Goal: Task Accomplishment & Management: Use online tool/utility

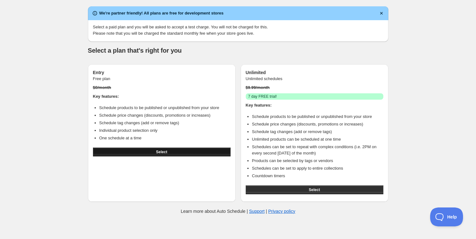
click at [142, 152] on button "Select" at bounding box center [161, 152] width 137 height 9
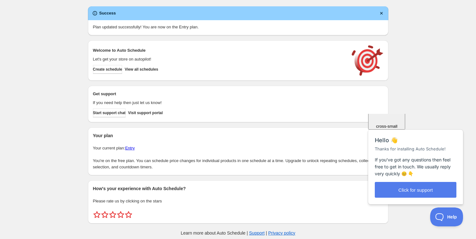
click at [392, 91] on span "Close" at bounding box center [386, 88] width 11 height 5
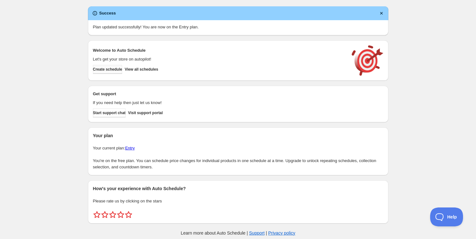
click at [121, 68] on span "Create schedule" at bounding box center [107, 69] width 29 height 5
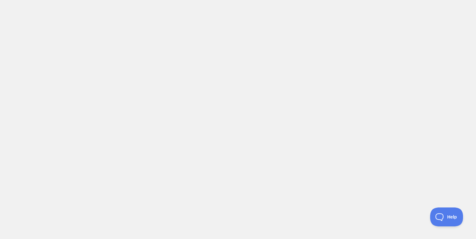
click at [128, 117] on body at bounding box center [238, 119] width 476 height 239
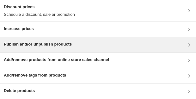
click at [87, 40] on div "Publish and/or unpublish products" at bounding box center [98, 44] width 196 height 15
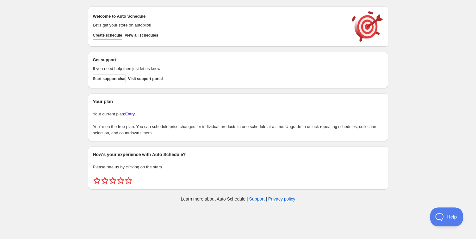
click at [110, 33] on span "Create schedule" at bounding box center [107, 35] width 29 height 5
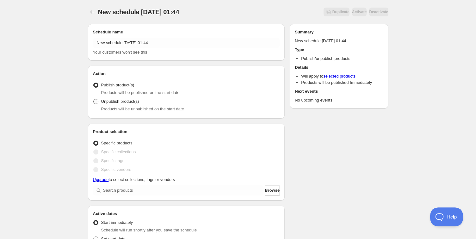
click at [129, 102] on span "Unpublish product(s)" at bounding box center [120, 101] width 38 height 5
click at [94, 100] on input "Unpublish product(s)" at bounding box center [93, 99] width 0 height 0
radio input "true"
click at [126, 86] on span "Publish product(s)" at bounding box center [117, 85] width 33 height 5
click at [94, 83] on input "Publish product(s)" at bounding box center [93, 83] width 0 height 0
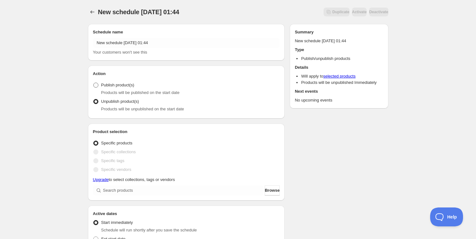
radio input "true"
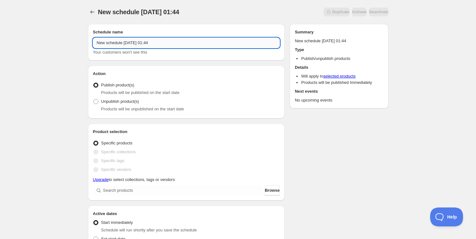
click at [137, 44] on input "New schedule Sep 29 2025 01:44" at bounding box center [186, 43] width 187 height 10
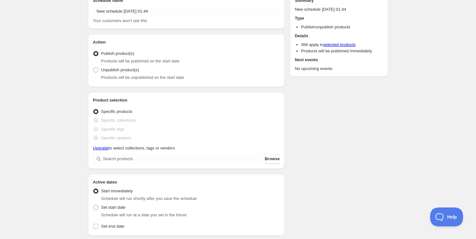
click at [130, 152] on div "Product selection Entity type Specific products Specific collections Specific t…" at bounding box center [186, 130] width 187 height 67
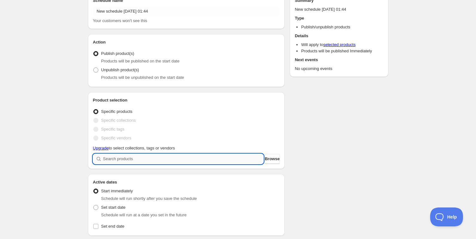
click at [132, 158] on input "search" at bounding box center [183, 159] width 161 height 10
click at [143, 160] on input "search" at bounding box center [183, 159] width 161 height 10
click at [277, 164] on div "Product selection Entity type Specific products Specific collections Specific t…" at bounding box center [186, 130] width 197 height 77
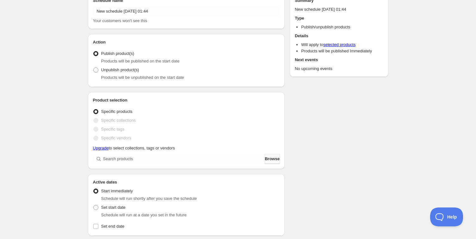
click at [269, 158] on span "Browse" at bounding box center [271, 159] width 15 height 6
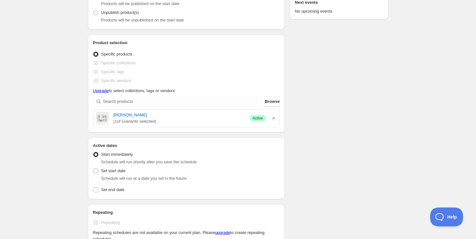
scroll to position [137, 0]
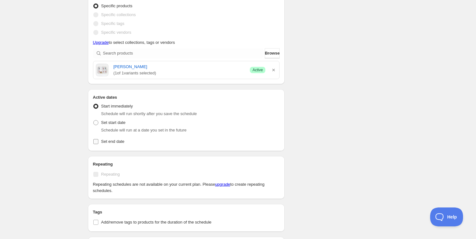
click at [116, 142] on span "Set end date" at bounding box center [112, 141] width 23 height 5
click at [98, 142] on input "Set end date" at bounding box center [95, 141] width 5 height 5
checkbox input "true"
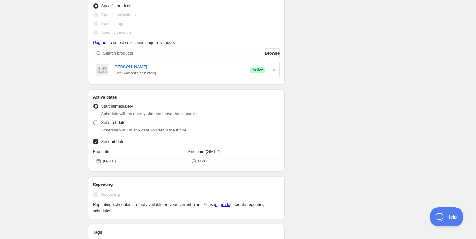
click at [116, 120] on span "Set start date" at bounding box center [113, 123] width 24 height 6
click at [94, 120] on input "Set start date" at bounding box center [93, 120] width 0 height 0
radio input "true"
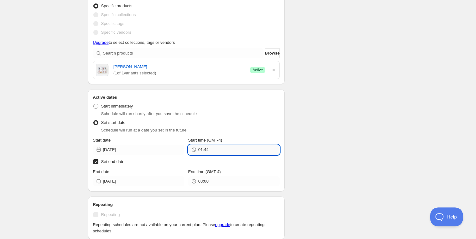
click at [206, 150] on input "01:44" at bounding box center [238, 150] width 81 height 10
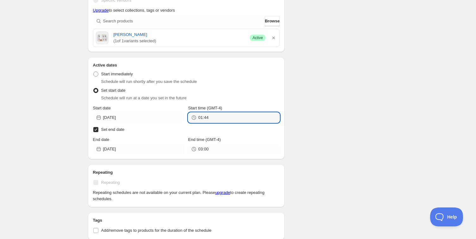
scroll to position [189, 0]
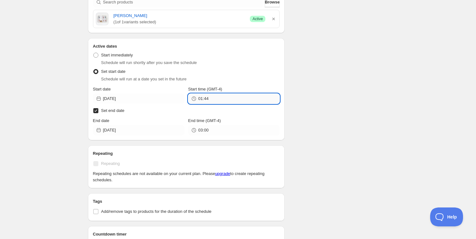
click at [228, 99] on input "01:44" at bounding box center [238, 99] width 81 height 10
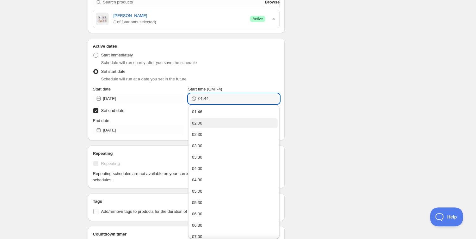
click at [219, 121] on button "02:00" at bounding box center [234, 123] width 88 height 10
type input "02:00"
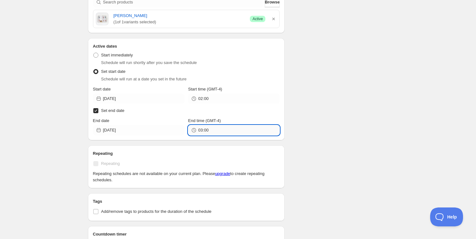
click at [222, 131] on input "03:00" at bounding box center [238, 130] width 81 height 10
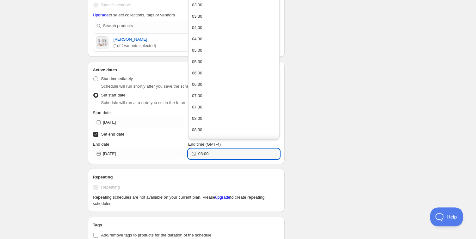
scroll to position [152, 0]
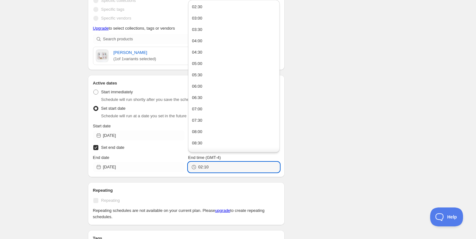
type input "02:10"
click at [294, 163] on div "Schedule name New schedule Sep 29 2025 01:44 Your customers won't see this Acti…" at bounding box center [235, 154] width 305 height 574
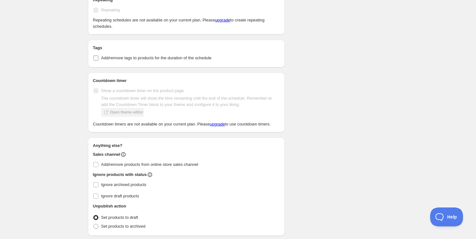
scroll to position [372, 0]
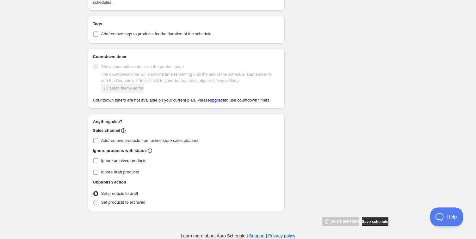
click at [195, 140] on span "Add/remove products from online store sales channel" at bounding box center [149, 140] width 97 height 5
click at [98, 140] on input "Add/remove products from online store sales channel" at bounding box center [95, 140] width 5 height 5
click at [195, 140] on span "Add/remove products from online store sales channel" at bounding box center [149, 140] width 97 height 5
click at [98, 140] on input "Add/remove products from online store sales channel" at bounding box center [95, 140] width 5 height 5
checkbox input "false"
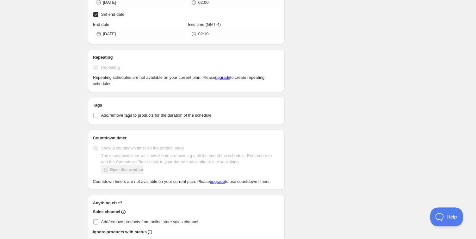
scroll to position [223, 0]
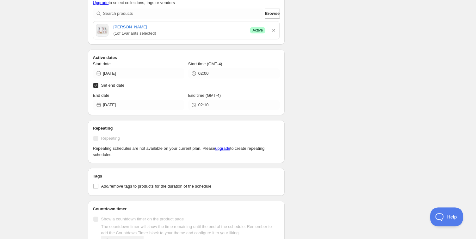
scroll to position [141, 0]
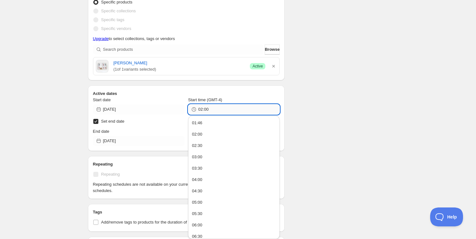
click at [214, 112] on input "02:00" at bounding box center [238, 110] width 81 height 10
type input "01:50"
click at [350, 132] on div "Schedule name New schedule Sep 29 2025 01:44 Your customers won't see this Acti…" at bounding box center [235, 147] width 305 height 538
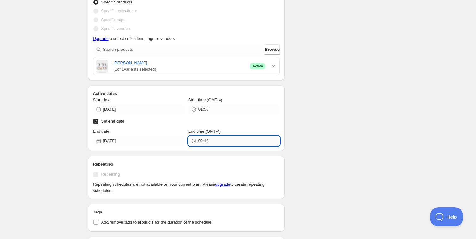
click at [212, 137] on input "02:10" at bounding box center [238, 141] width 81 height 10
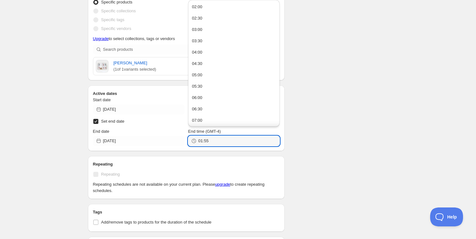
type input "01:55"
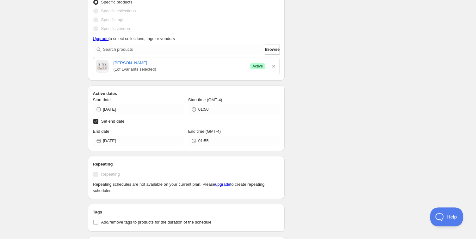
click at [296, 125] on div "Schedule name New schedule Sep 29 2025 01:44 Your customers won't see this Acti…" at bounding box center [235, 147] width 305 height 538
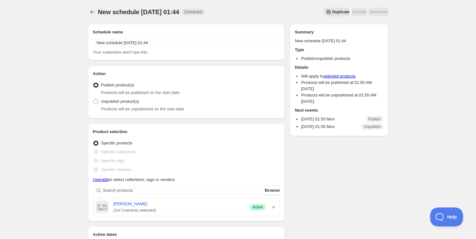
click at [128, 209] on span "( 1 of 1 variants selected)" at bounding box center [178, 211] width 131 height 6
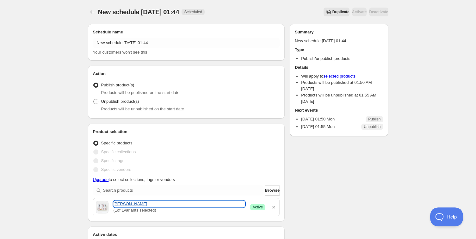
click at [123, 207] on link "きく華" at bounding box center [178, 204] width 131 height 6
type input "2025-09-30"
type input "2025-10-13"
type input "03:00"
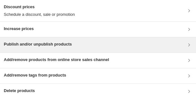
click at [52, 42] on h3 "Publish and/or unpublish products" at bounding box center [38, 44] width 68 height 6
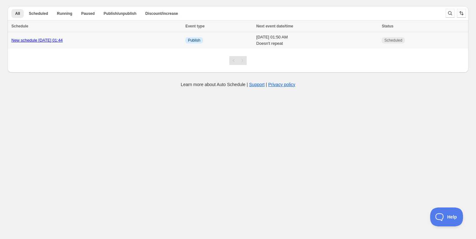
click at [147, 42] on div "New schedule [DATE] 01:44" at bounding box center [96, 40] width 170 height 6
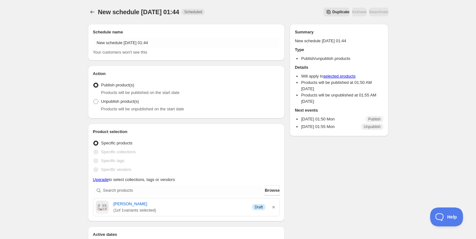
scroll to position [71, 0]
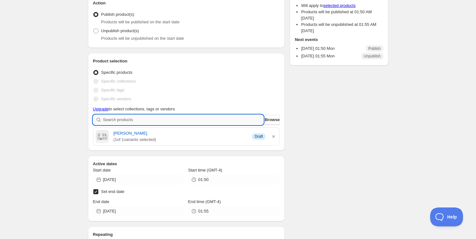
click at [157, 121] on input "search" at bounding box center [183, 120] width 161 height 10
click at [348, 116] on div "Schedule name New schedule Sep 29 2025 01:44 Your customers won't see this Acti…" at bounding box center [235, 217] width 305 height 538
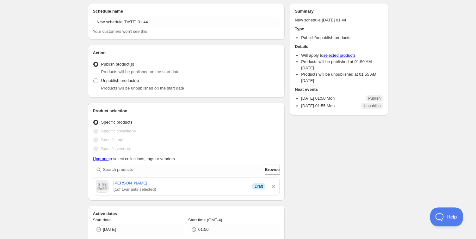
scroll to position [0, 0]
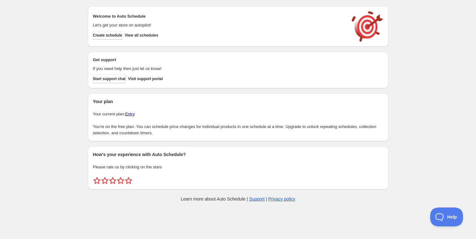
click at [112, 36] on span "Create schedule" at bounding box center [107, 35] width 29 height 5
click at [111, 34] on span "Create schedule" at bounding box center [107, 35] width 29 height 5
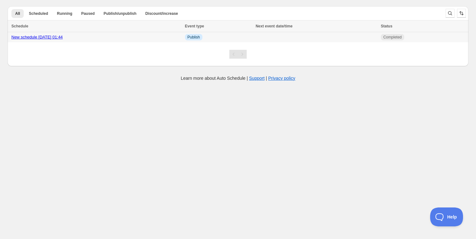
click at [114, 36] on div "New schedule Sep 29 2025 01:44" at bounding box center [96, 37] width 170 height 6
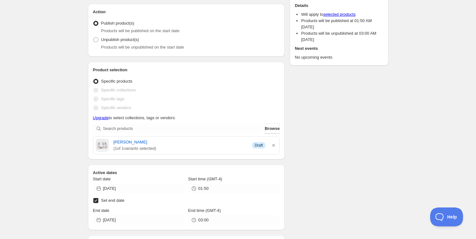
scroll to position [82, 0]
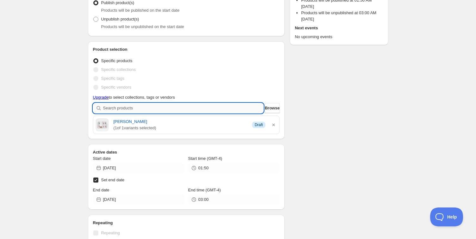
click at [139, 107] on input "search" at bounding box center [183, 108] width 161 height 10
click at [271, 106] on span "Browse" at bounding box center [271, 108] width 15 height 6
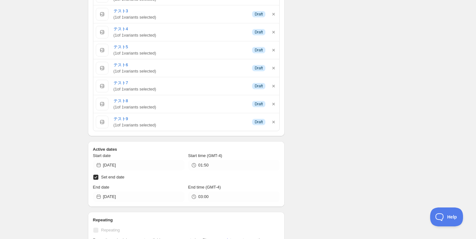
scroll to position [290, 0]
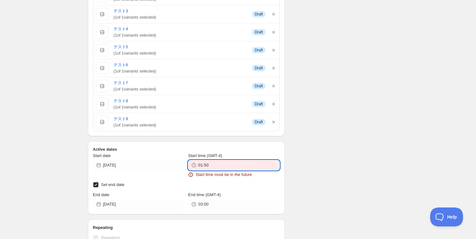
click at [218, 164] on input "01:50" at bounding box center [238, 166] width 81 height 10
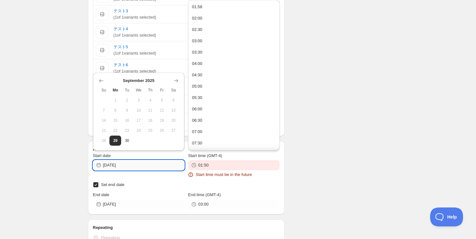
click at [147, 161] on input "2025-09-29" at bounding box center [143, 166] width 81 height 10
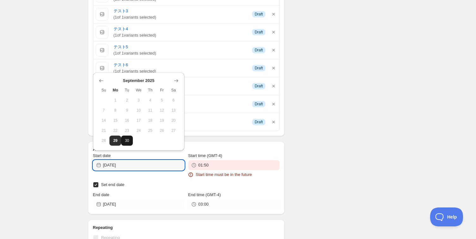
click at [124, 142] on span "30" at bounding box center [127, 140] width 7 height 5
type input "2025-09-30"
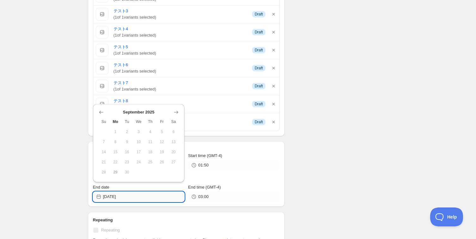
click at [124, 194] on input "2025-09-29" at bounding box center [143, 197] width 81 height 10
click at [175, 111] on icon "Show next month, October 2025" at bounding box center [176, 112] width 6 height 6
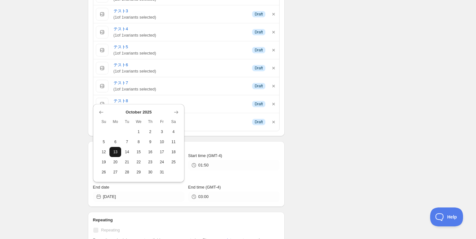
click at [119, 147] on button "13" at bounding box center [115, 152] width 12 height 10
type input "2025-10-13"
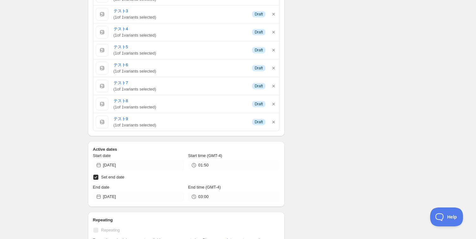
scroll to position [0, 0]
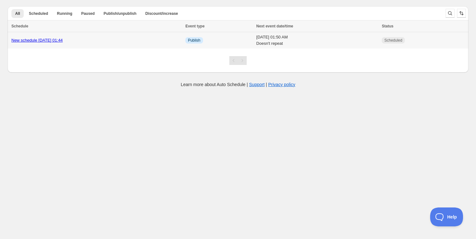
click at [61, 41] on link "New schedule Sep 29 2025 01:44" at bounding box center [36, 40] width 51 height 5
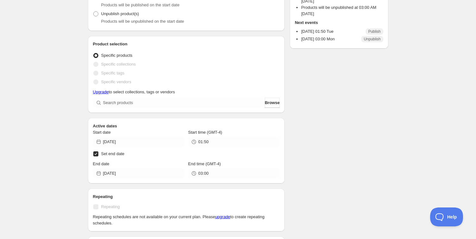
scroll to position [131, 0]
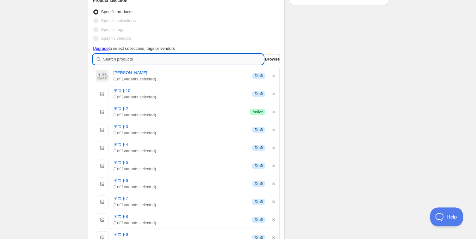
click at [159, 59] on input "search" at bounding box center [183, 59] width 161 height 10
click at [270, 57] on span "Browse" at bounding box center [271, 59] width 15 height 6
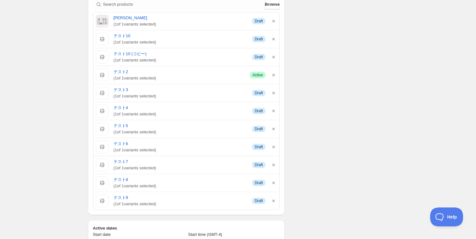
scroll to position [100, 0]
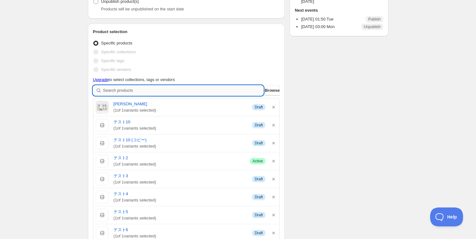
click at [176, 90] on input "search" at bounding box center [183, 91] width 161 height 10
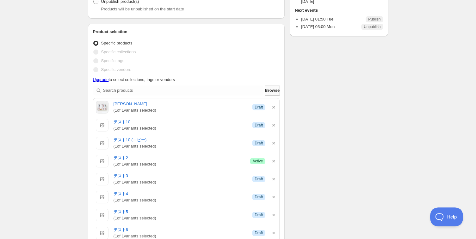
click at [264, 92] on span "Browse" at bounding box center [271, 91] width 15 height 6
click at [103, 80] on link "Upgrade" at bounding box center [101, 79] width 16 height 5
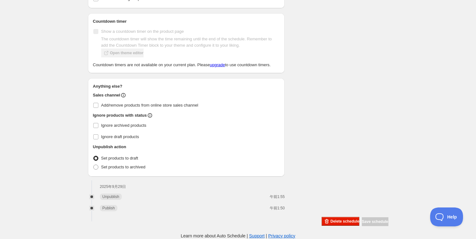
scroll to position [311, 0]
